Goal: Task Accomplishment & Management: Manage account settings

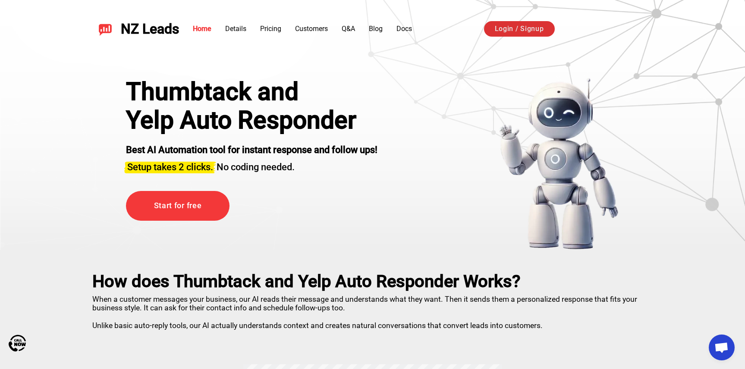
click at [526, 27] on link "Login / Signup" at bounding box center [519, 29] width 71 height 16
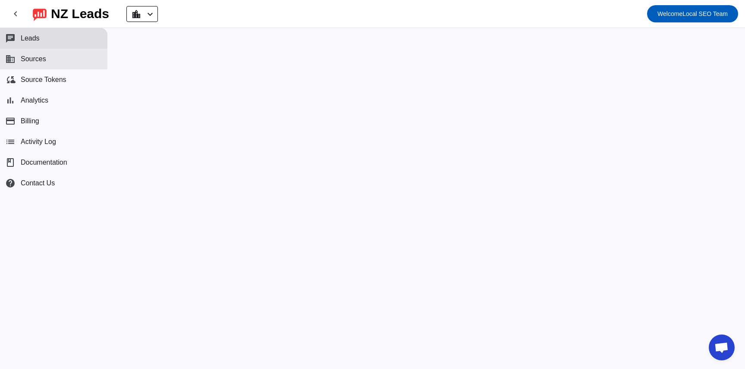
click at [49, 59] on button "business Sources" at bounding box center [53, 59] width 107 height 21
click at [67, 34] on button "chat Leads" at bounding box center [53, 38] width 107 height 21
click at [139, 19] on span at bounding box center [142, 13] width 31 height 15
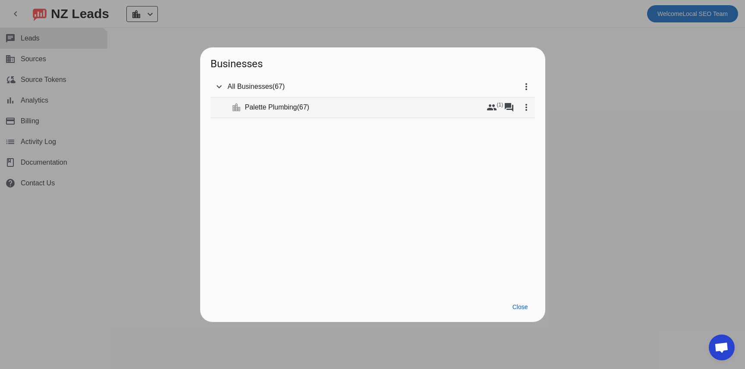
click at [236, 105] on mat-tree-node "expand_more location_city Palette Plumbing ( 67 ) group (1) forum more_vert" at bounding box center [372, 107] width 324 height 21
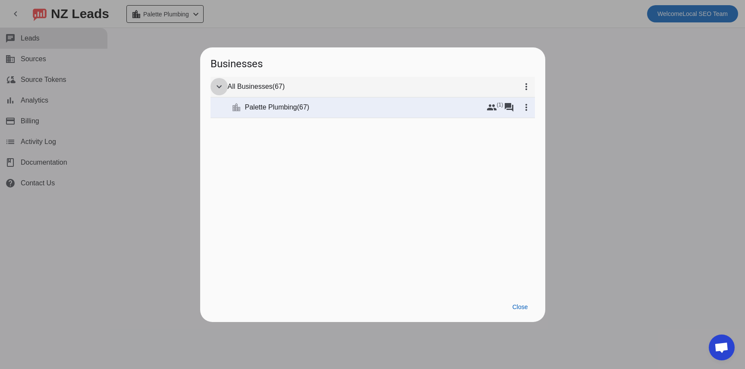
click at [222, 85] on mat-icon "expand_more" at bounding box center [219, 87] width 10 height 10
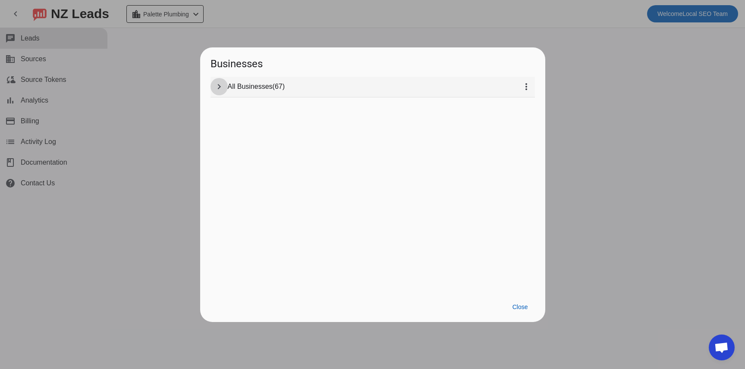
click at [222, 85] on mat-icon "chevron_right" at bounding box center [219, 87] width 10 height 10
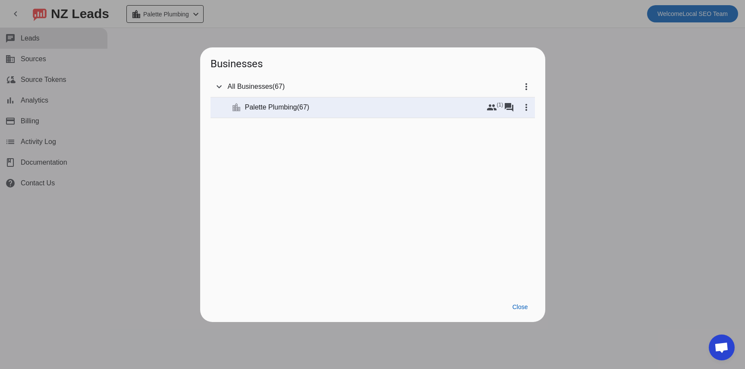
click at [150, 98] on div at bounding box center [372, 184] width 745 height 369
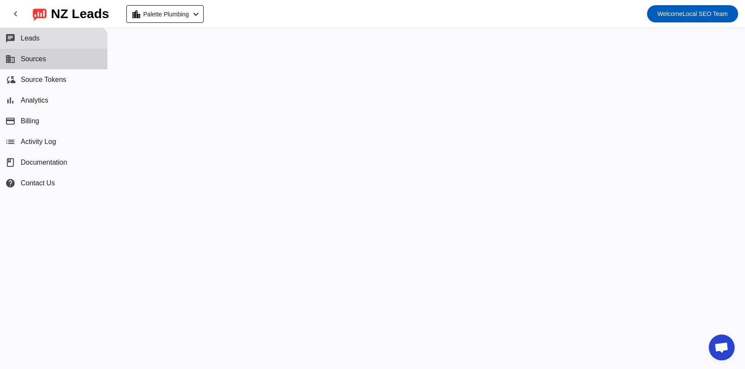
click at [60, 67] on button "business Sources" at bounding box center [53, 59] width 107 height 21
click at [60, 66] on button "business Sources" at bounding box center [53, 59] width 107 height 21
